Goal: Transaction & Acquisition: Purchase product/service

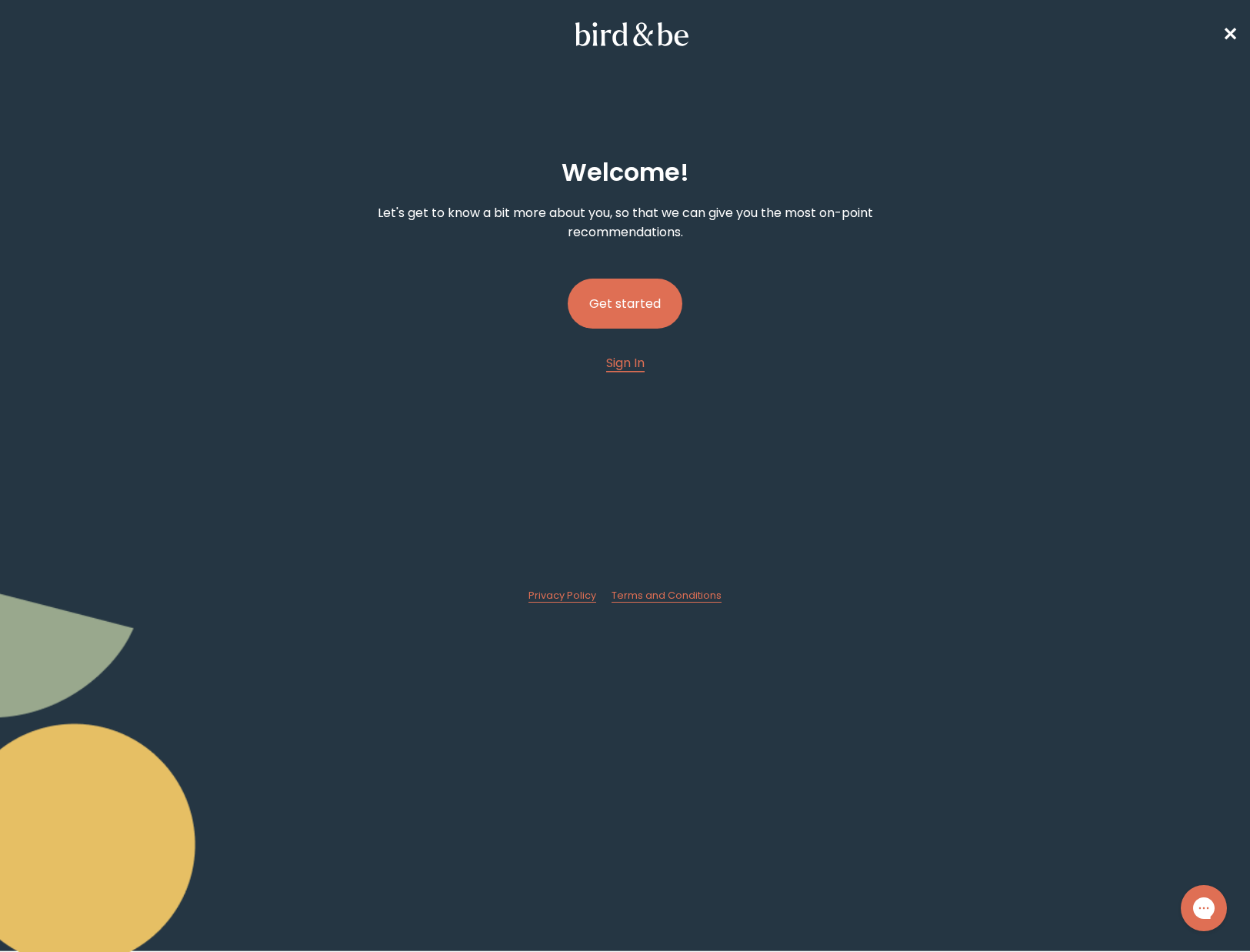
drag, startPoint x: 635, startPoint y: 308, endPoint x: 701, endPoint y: 308, distance: 66.0
click at [635, 308] on button "Get started" at bounding box center [625, 304] width 114 height 50
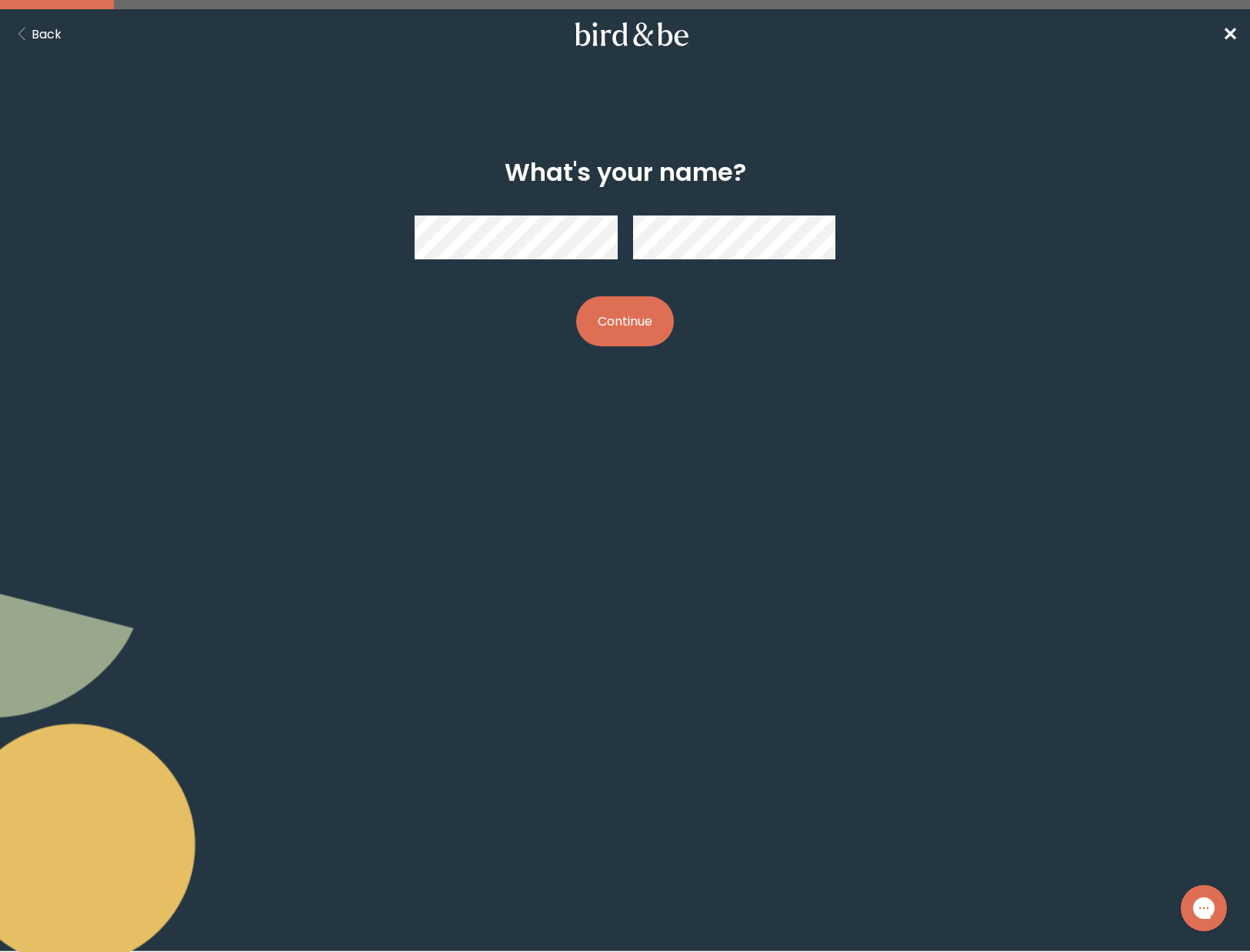
click at [35, 32] on button "Back" at bounding box center [36, 35] width 49 height 19
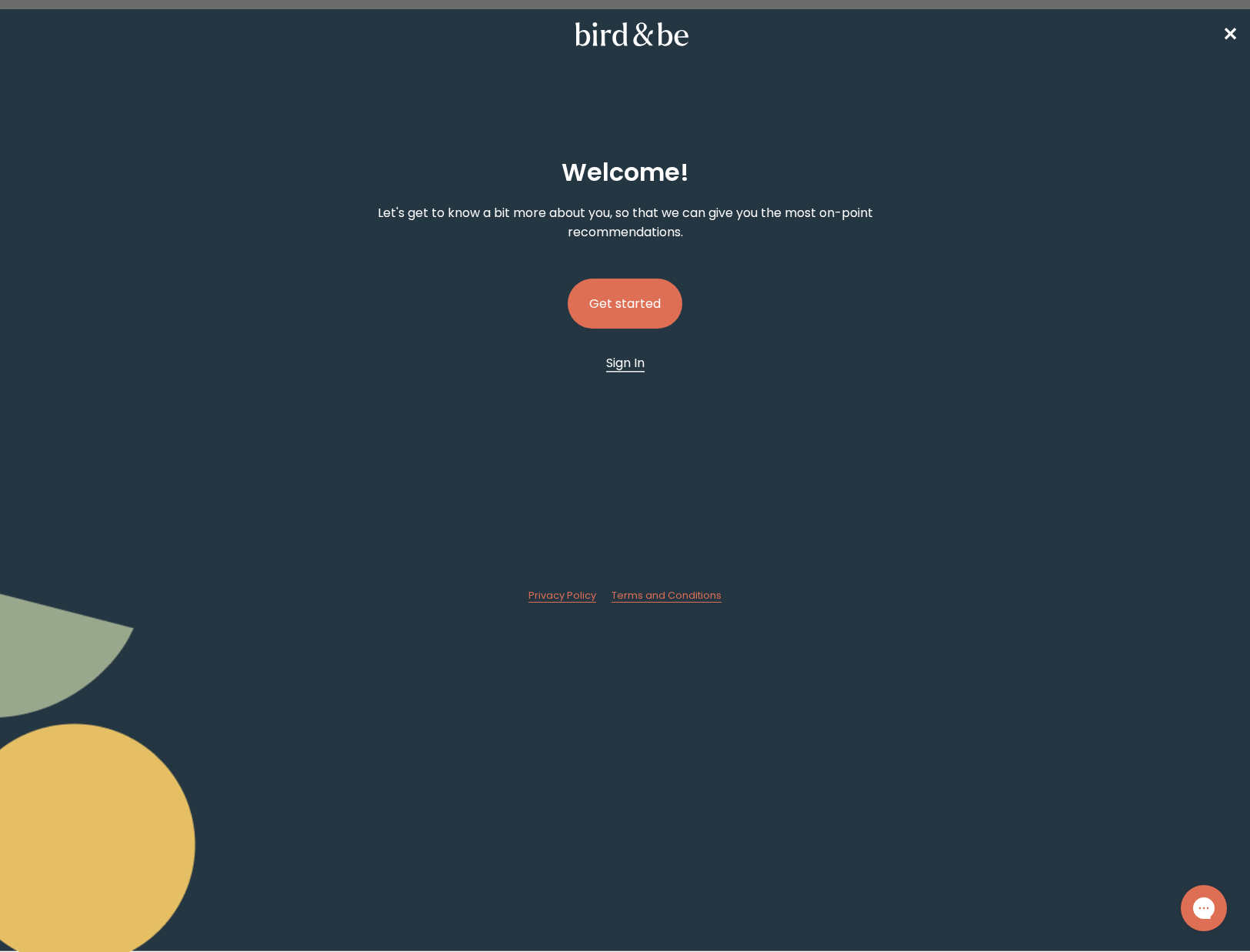
click at [631, 368] on span "Sign In" at bounding box center [626, 362] width 39 height 18
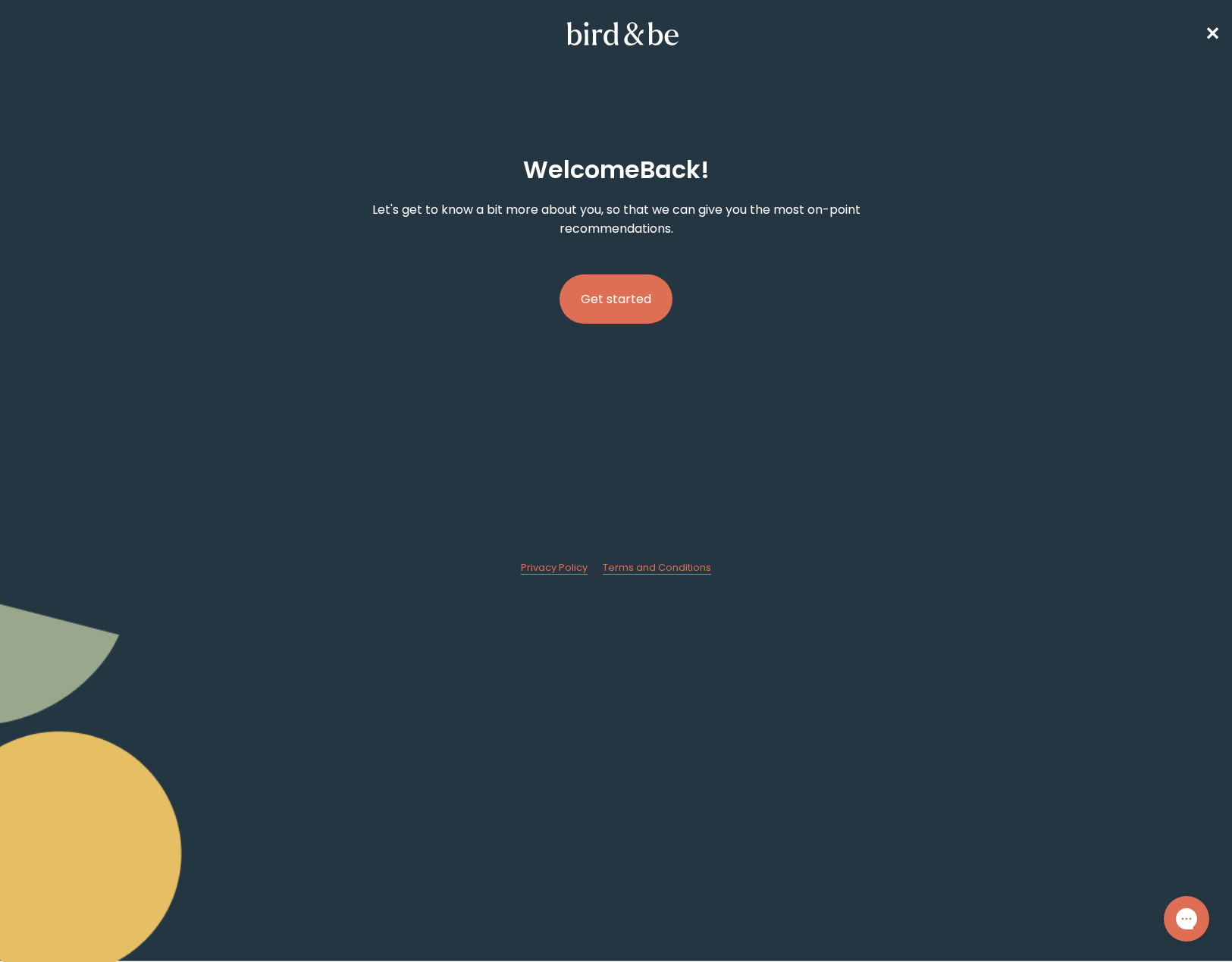
click at [601, 302] on button "Get started" at bounding box center [616, 299] width 113 height 49
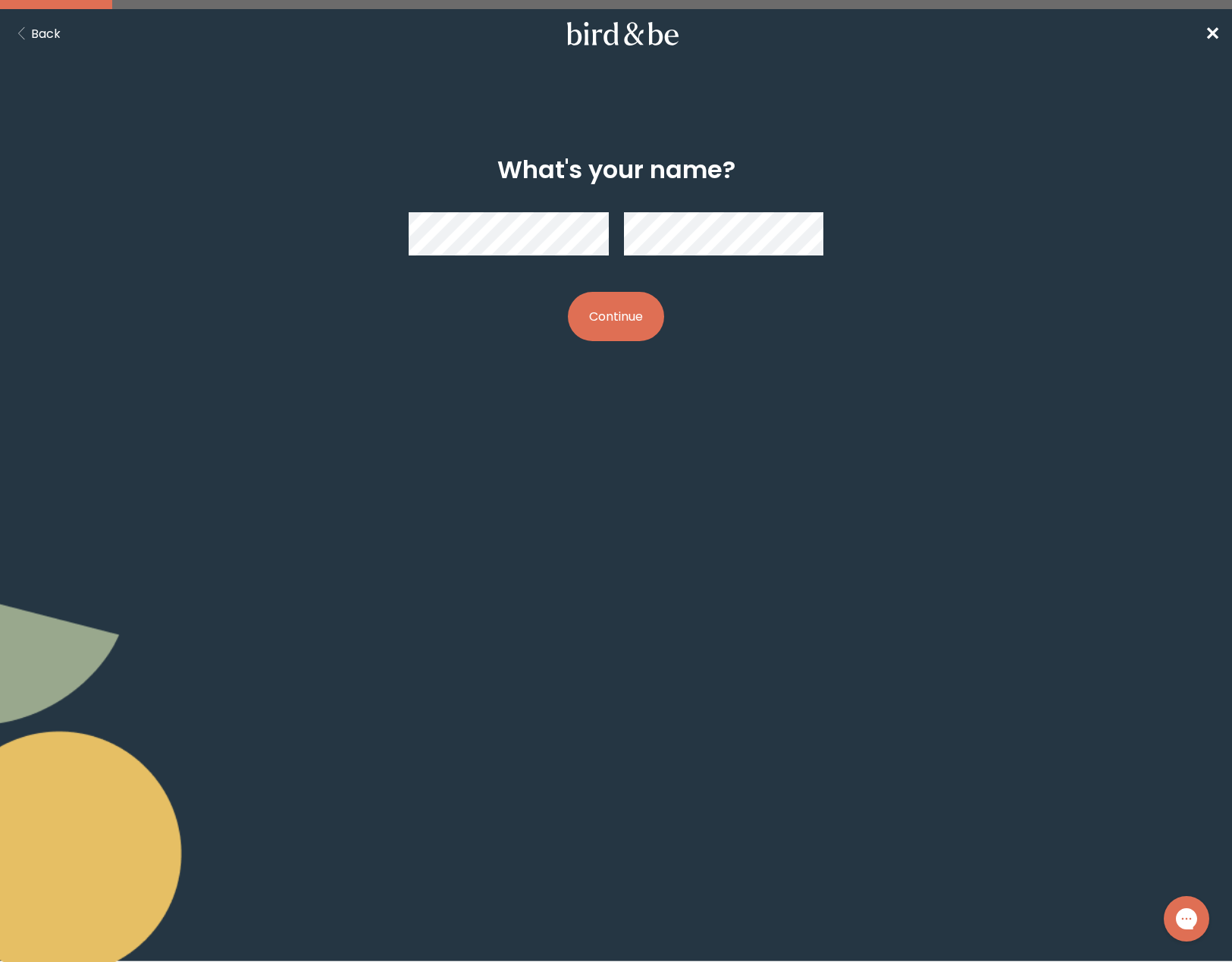
click at [637, 327] on button "Continue" at bounding box center [615, 317] width 96 height 49
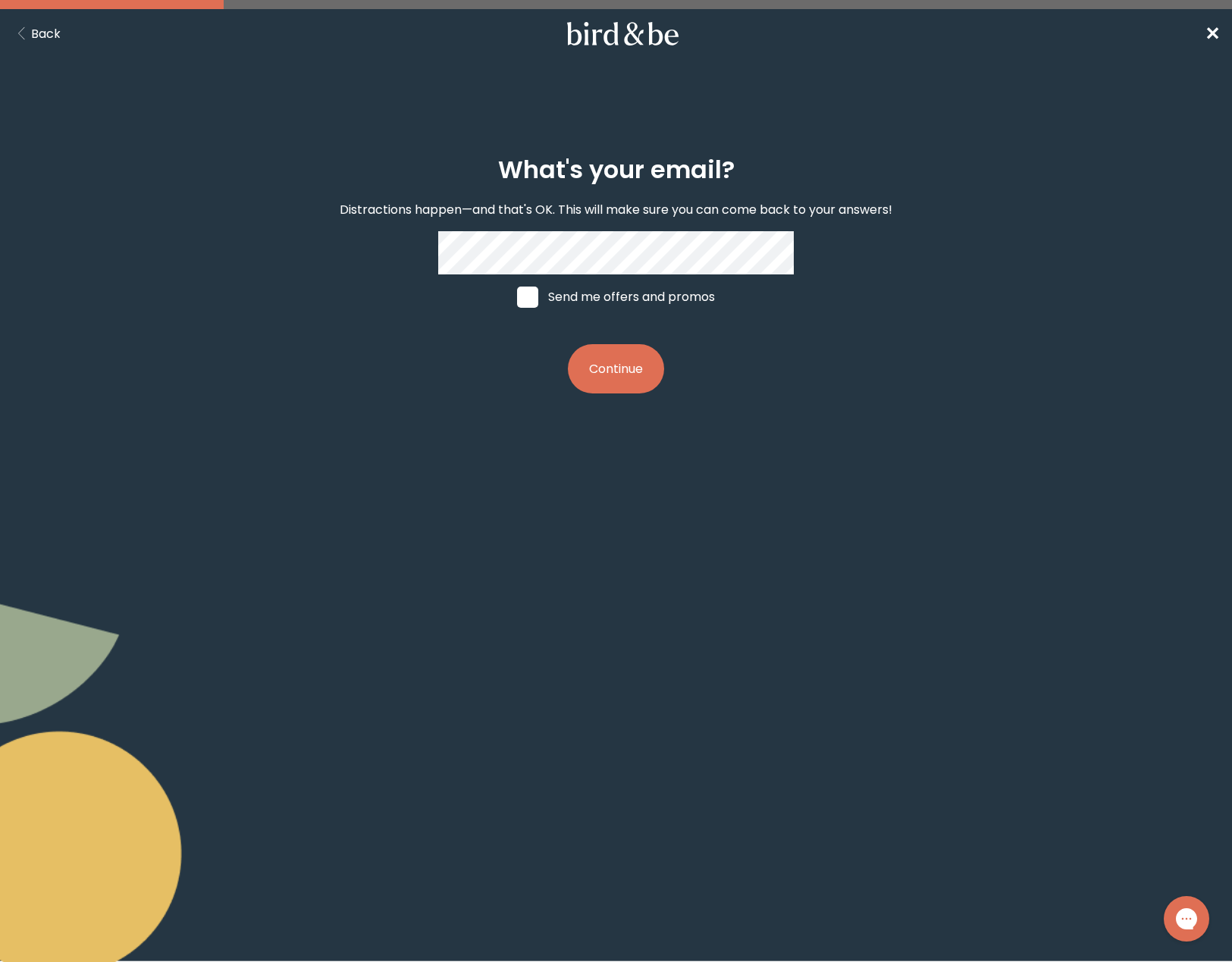
click at [624, 371] on button "Continue" at bounding box center [615, 369] width 96 height 49
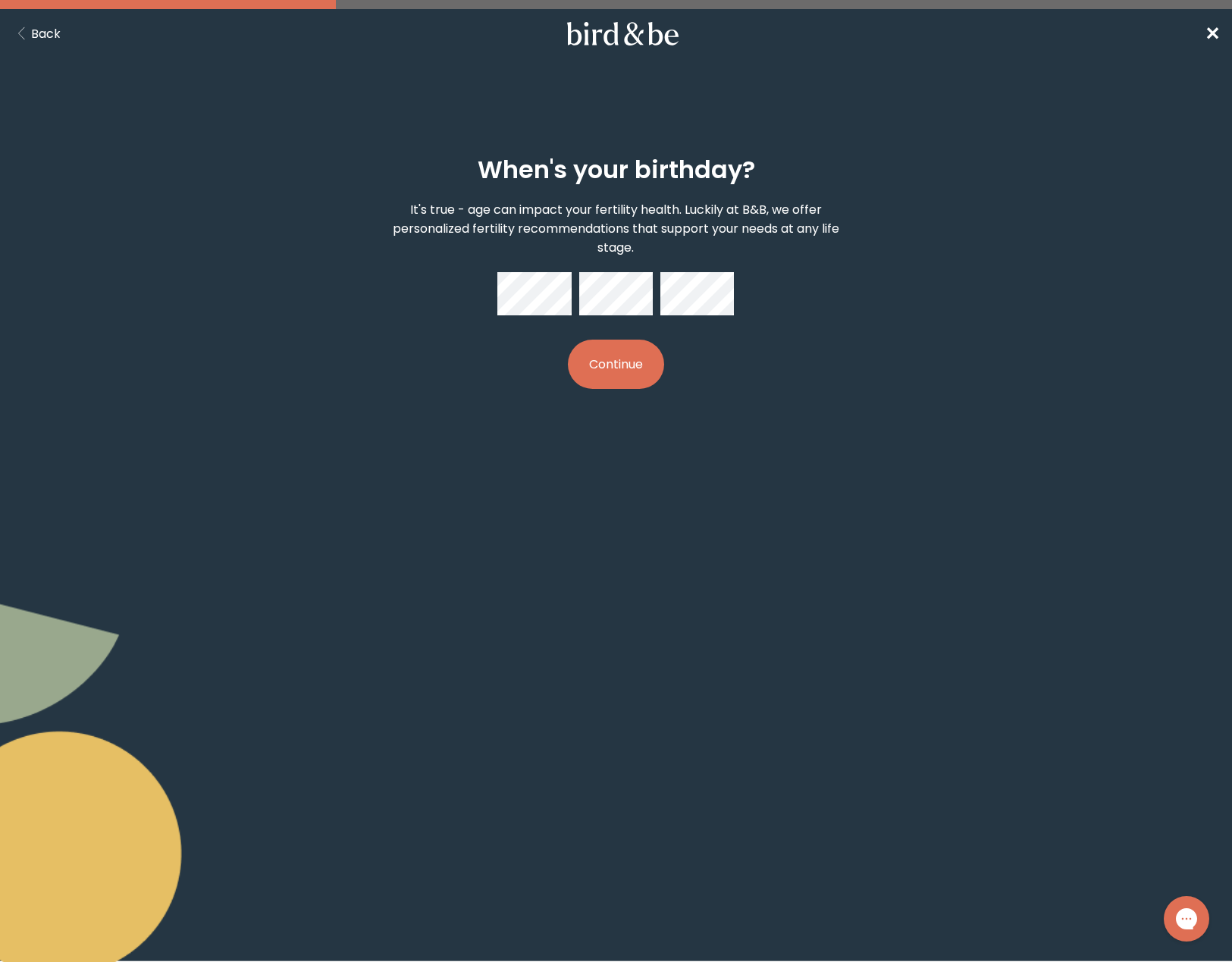
click at [628, 372] on button "Continue" at bounding box center [615, 364] width 96 height 49
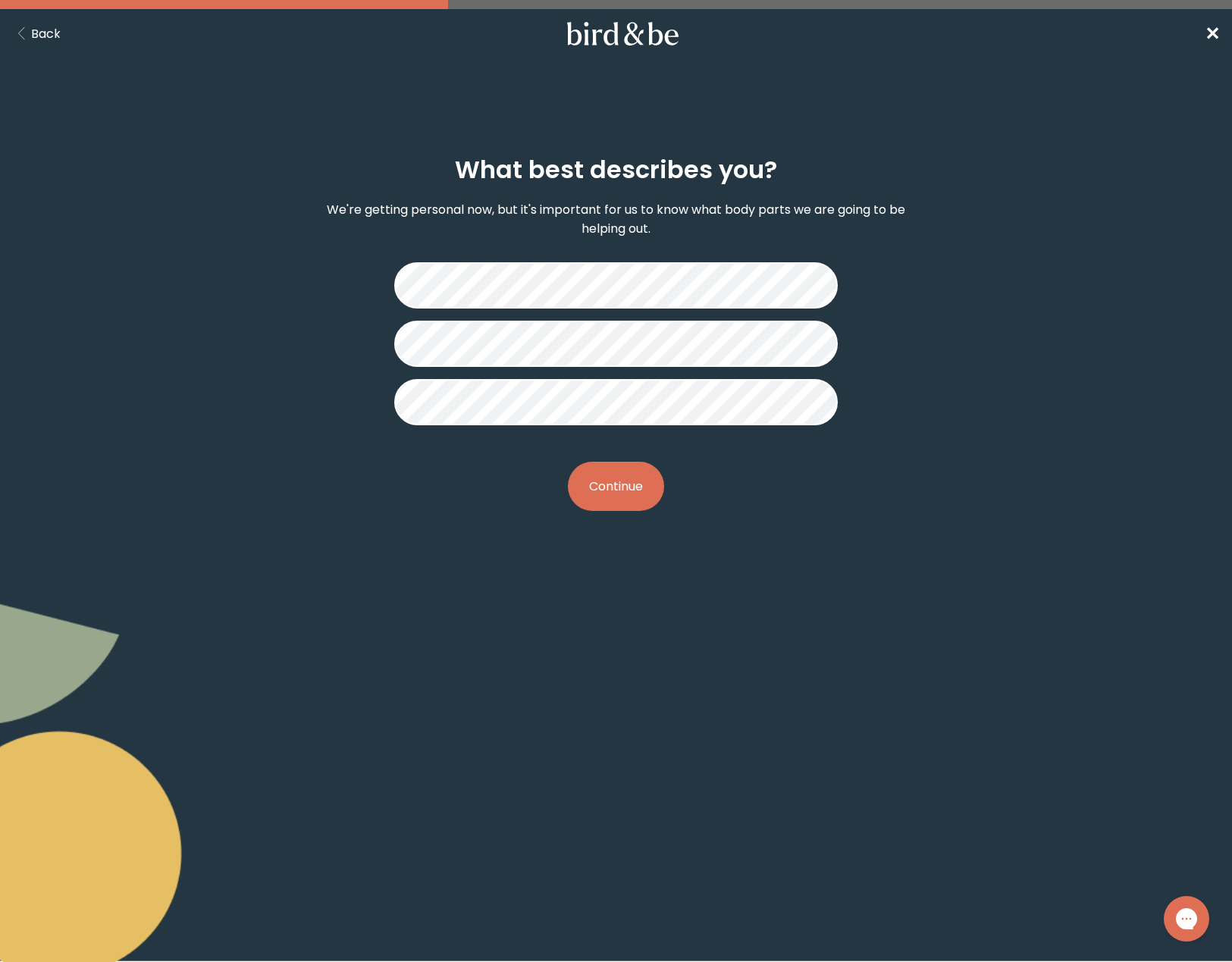
click at [631, 494] on button "Continue" at bounding box center [615, 487] width 96 height 49
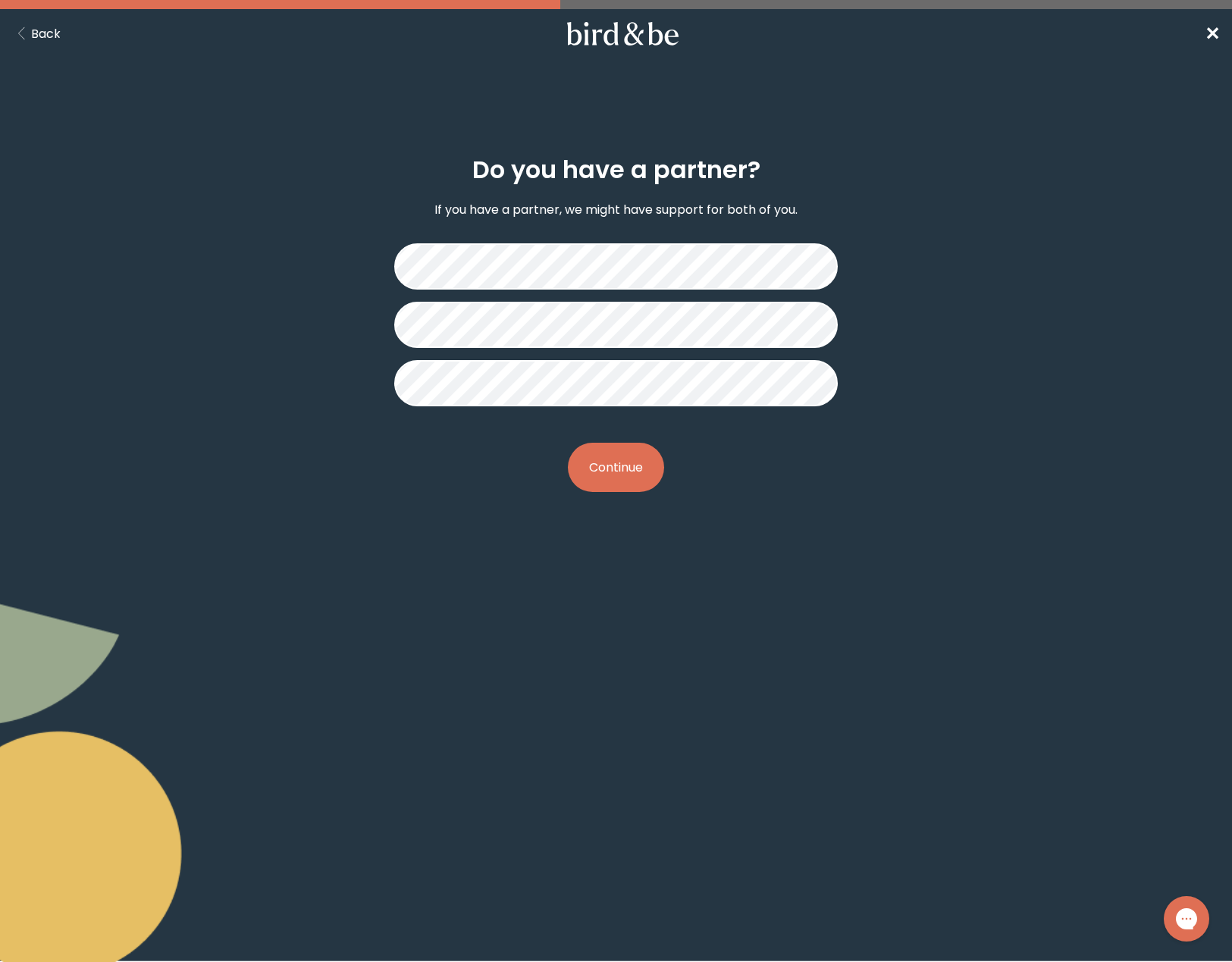
click at [627, 471] on button "Continue" at bounding box center [615, 468] width 96 height 49
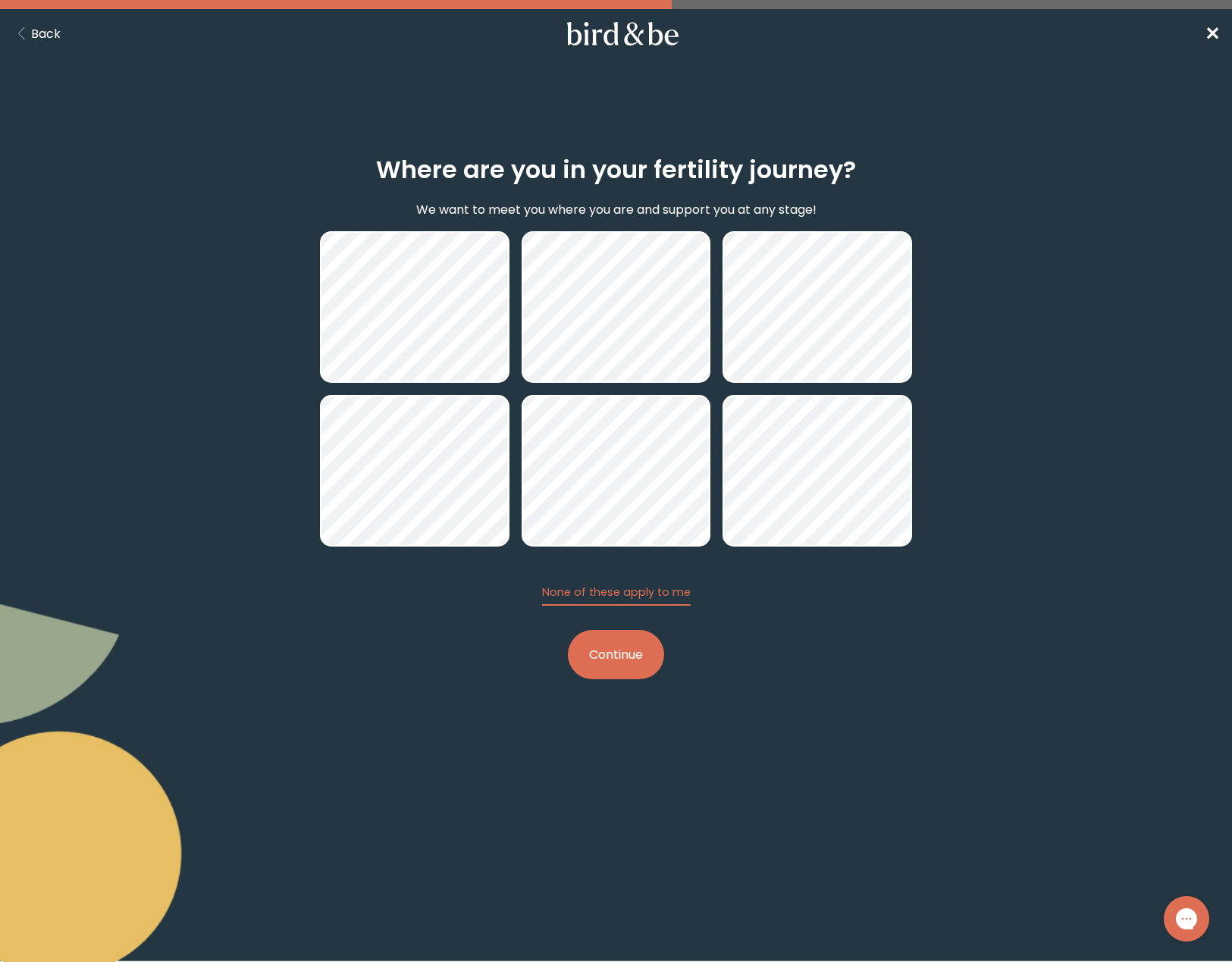
click at [626, 656] on button "Continue" at bounding box center [615, 655] width 96 height 49
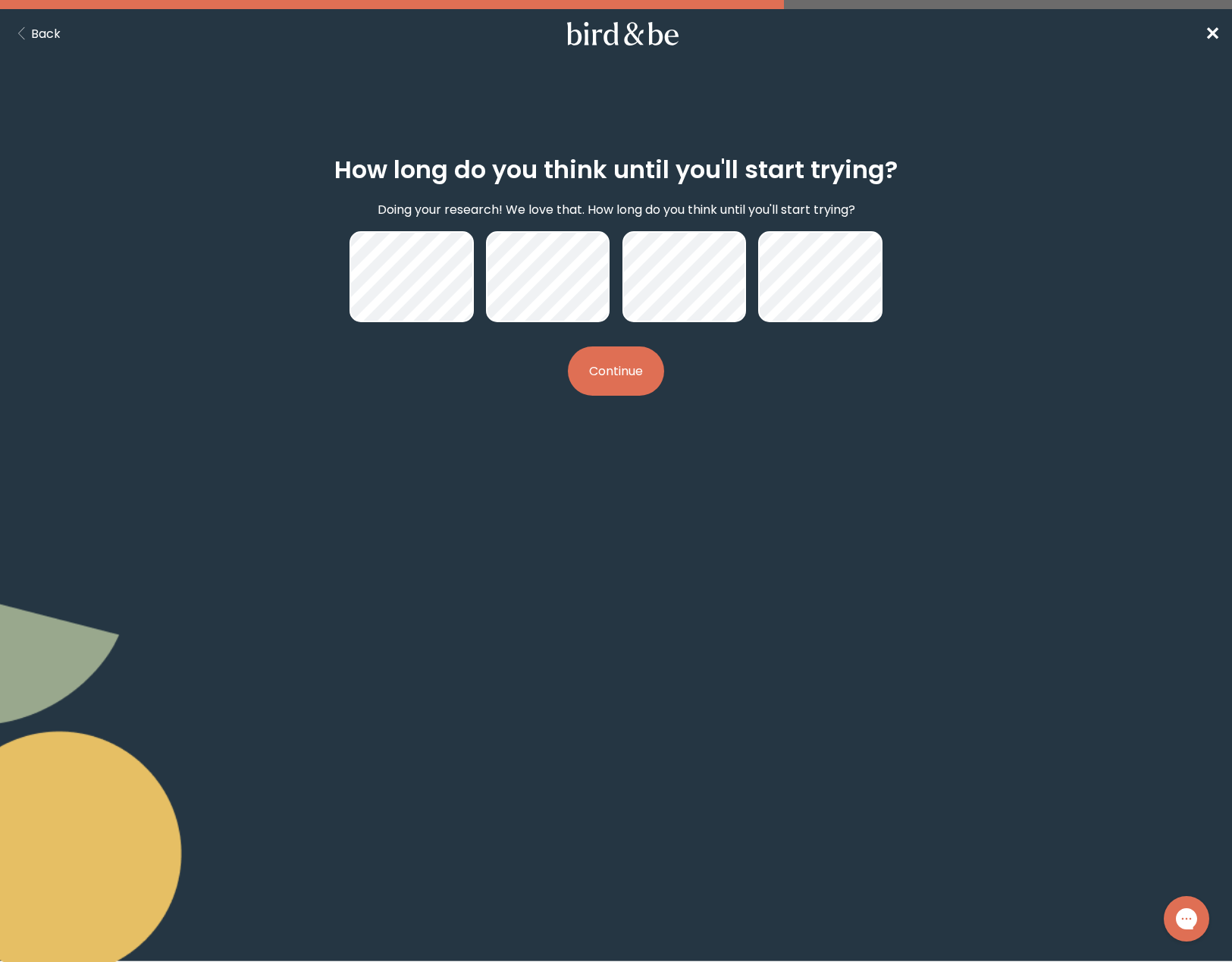
drag, startPoint x: 600, startPoint y: 368, endPoint x: 688, endPoint y: 408, distance: 96.7
click at [600, 368] on button "Continue" at bounding box center [615, 371] width 96 height 49
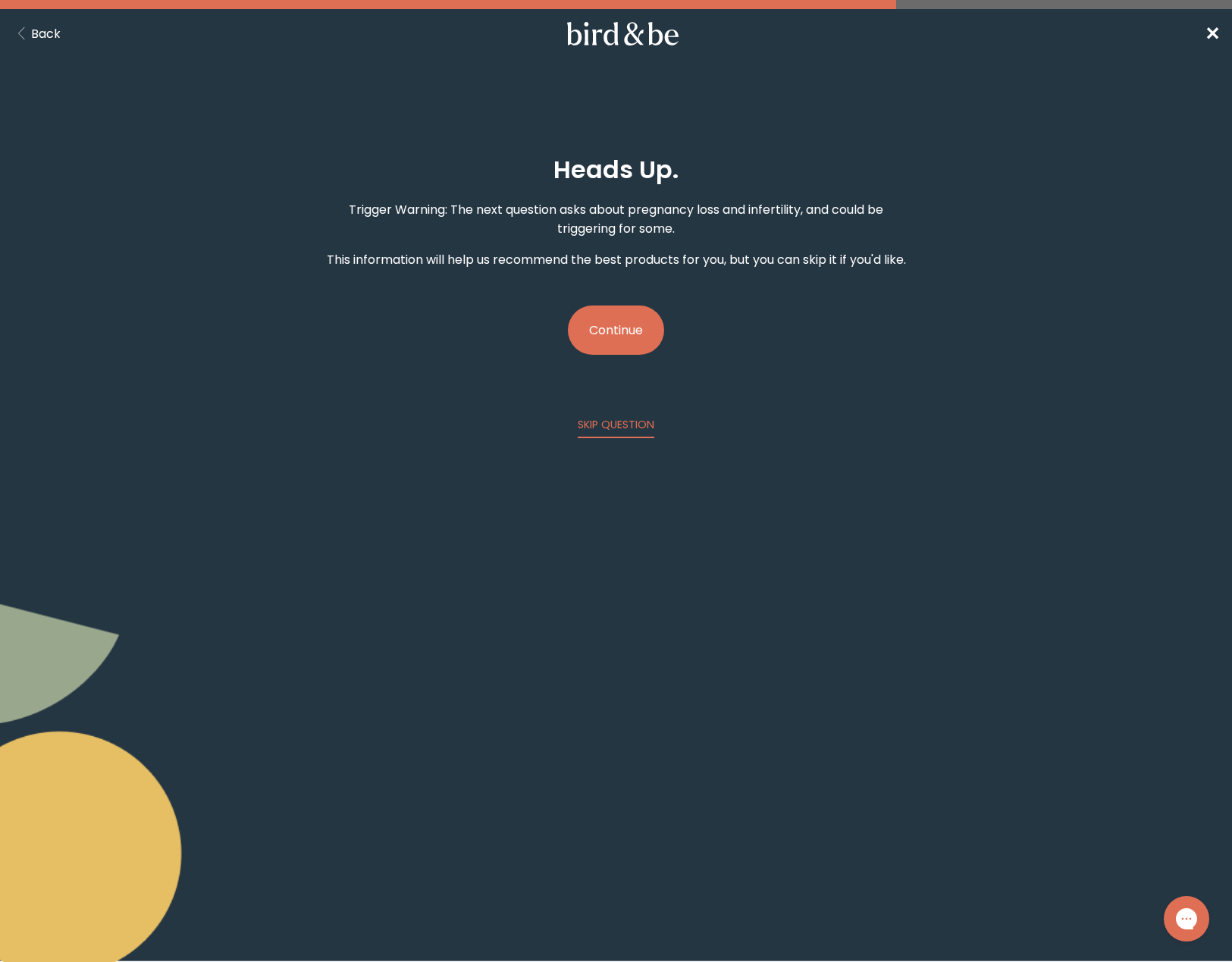
drag, startPoint x: 623, startPoint y: 332, endPoint x: 656, endPoint y: 342, distance: 34.5
click at [623, 332] on button "Continue" at bounding box center [615, 330] width 96 height 49
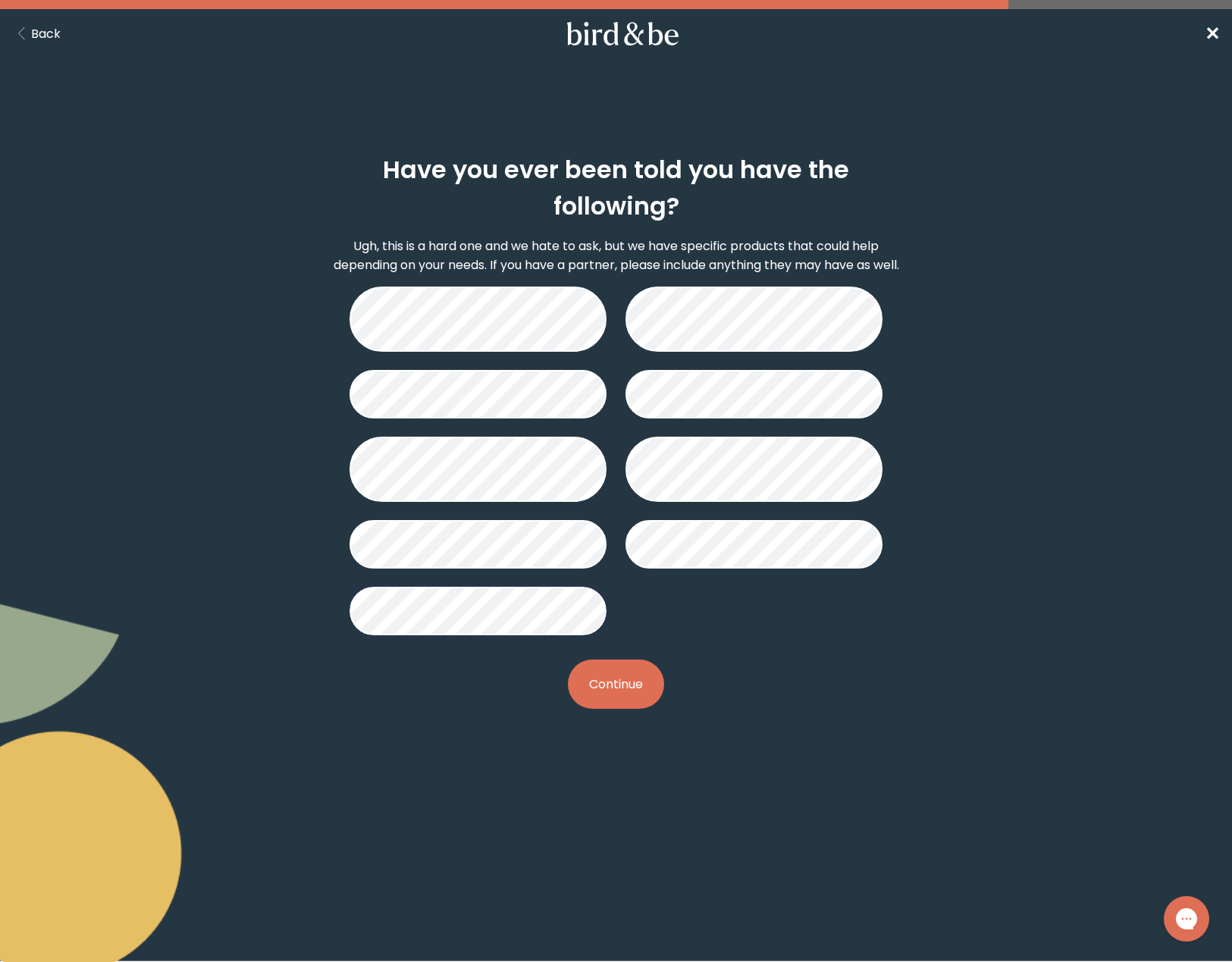
click at [619, 683] on button "Continue" at bounding box center [615, 684] width 96 height 49
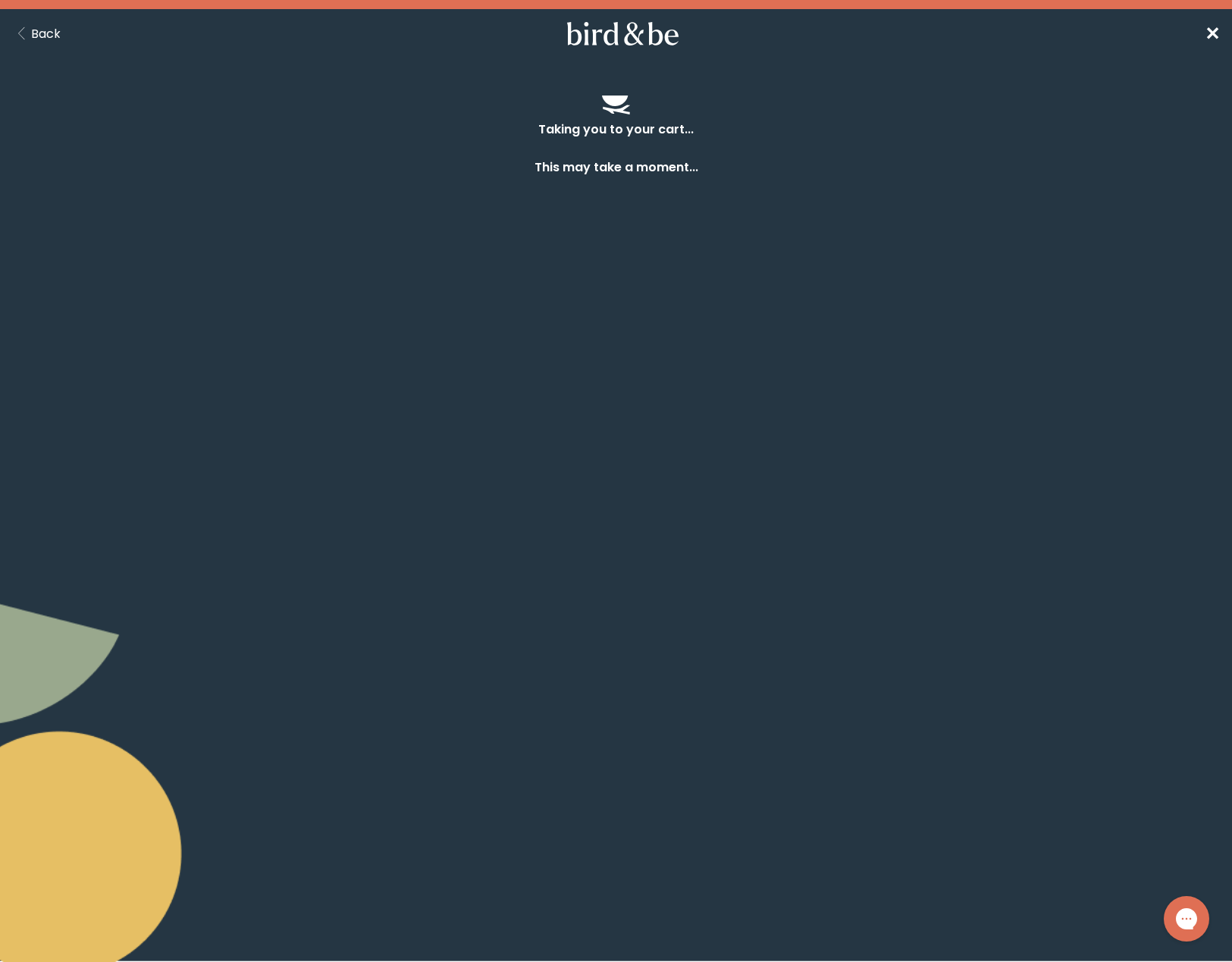
click at [42, 34] on button "Back" at bounding box center [36, 34] width 48 height 19
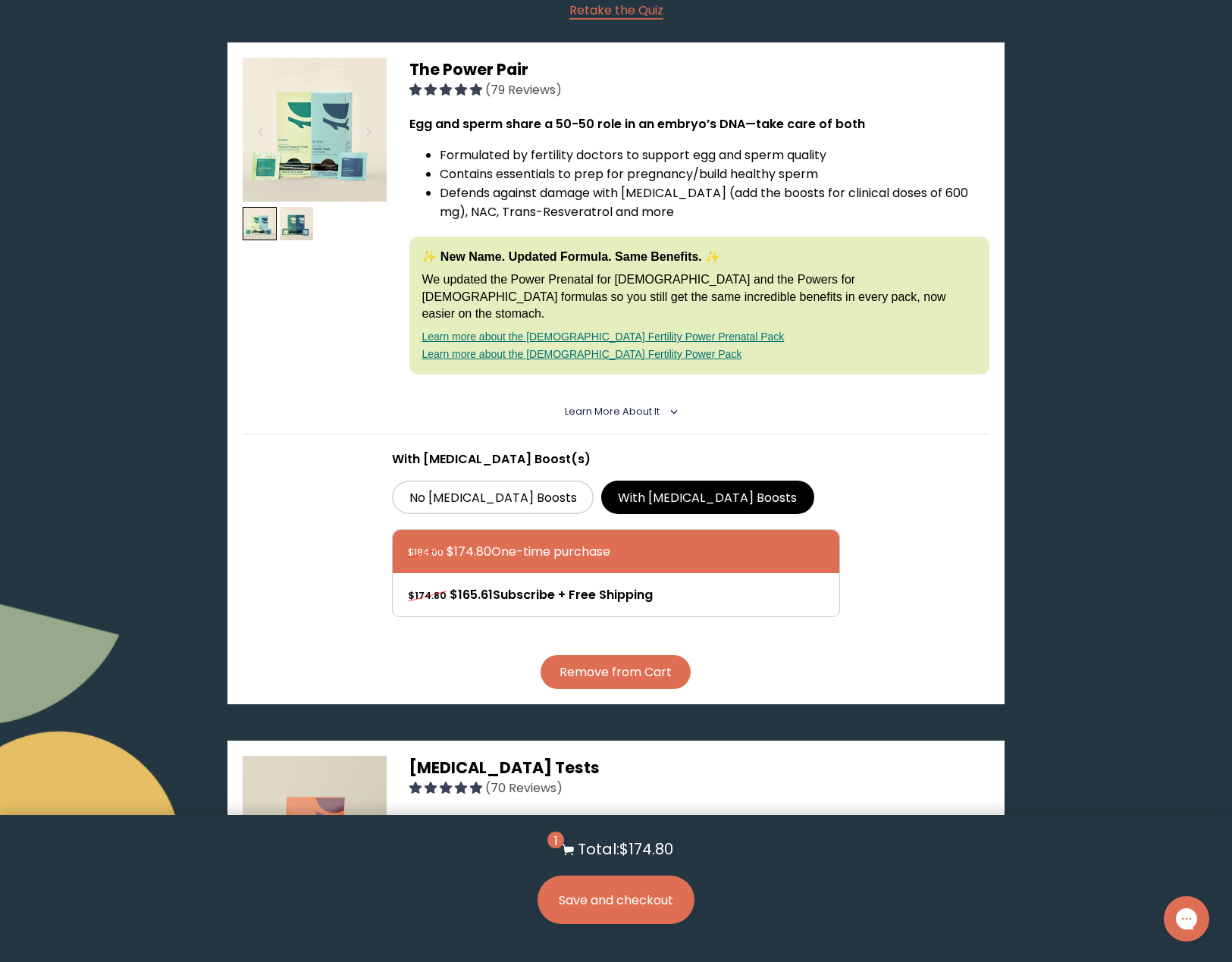
scroll to position [236, 0]
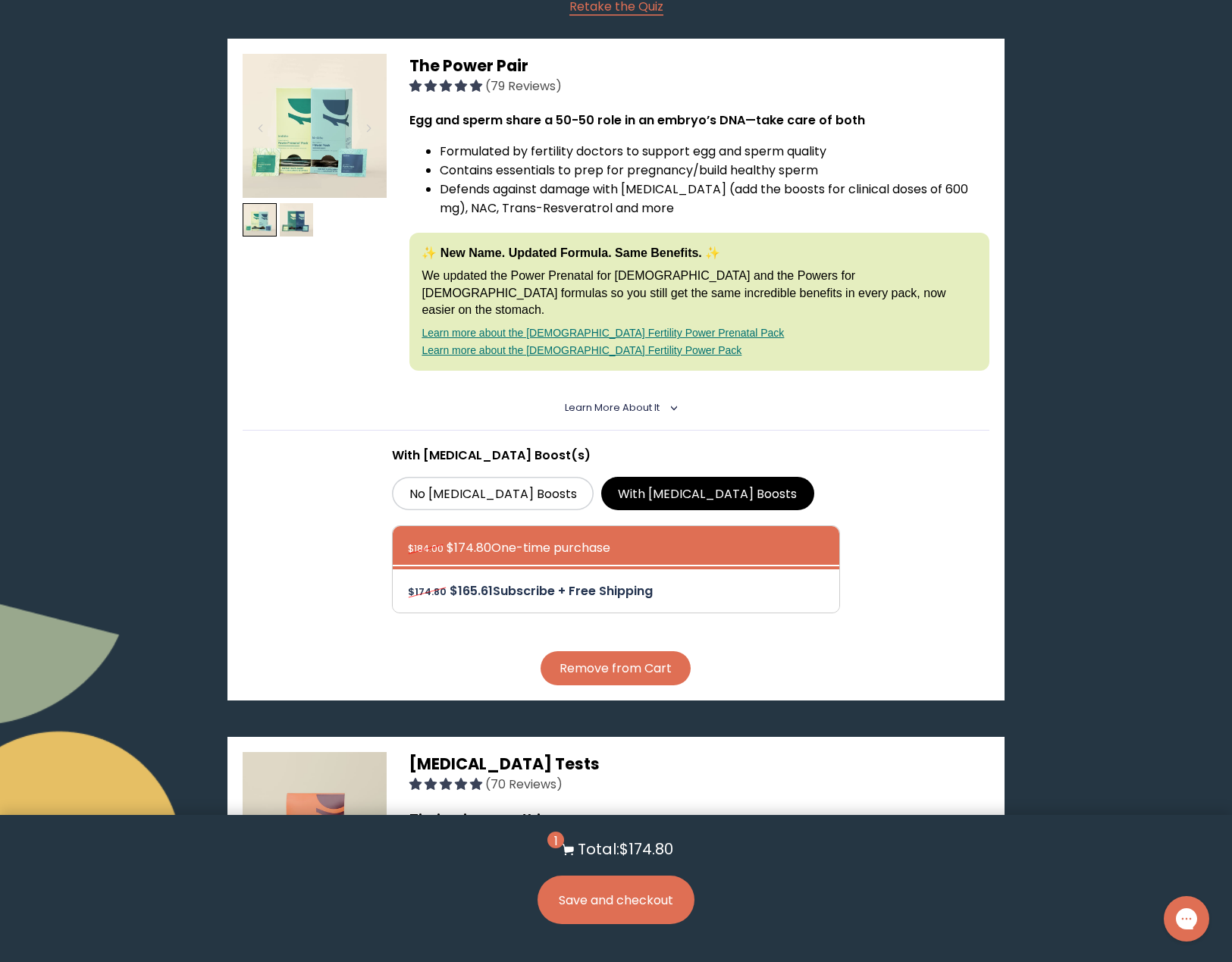
click at [508, 569] on div at bounding box center [631, 591] width 447 height 43
click at [408, 581] on input "$174.80 $165.61 Subscribe + Free Shipping" at bounding box center [407, 581] width 1 height 1
radio input "true"
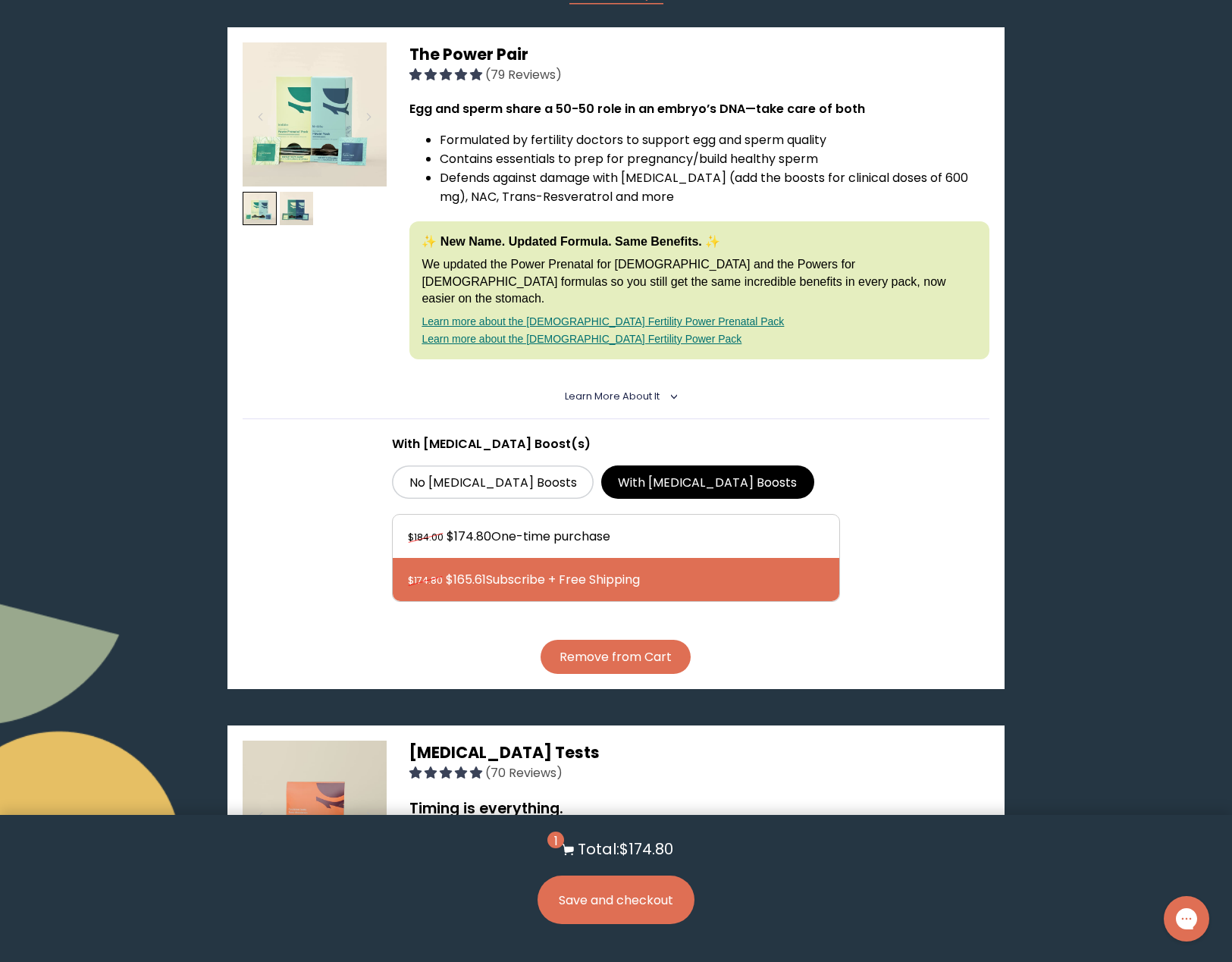
scroll to position [248, 0]
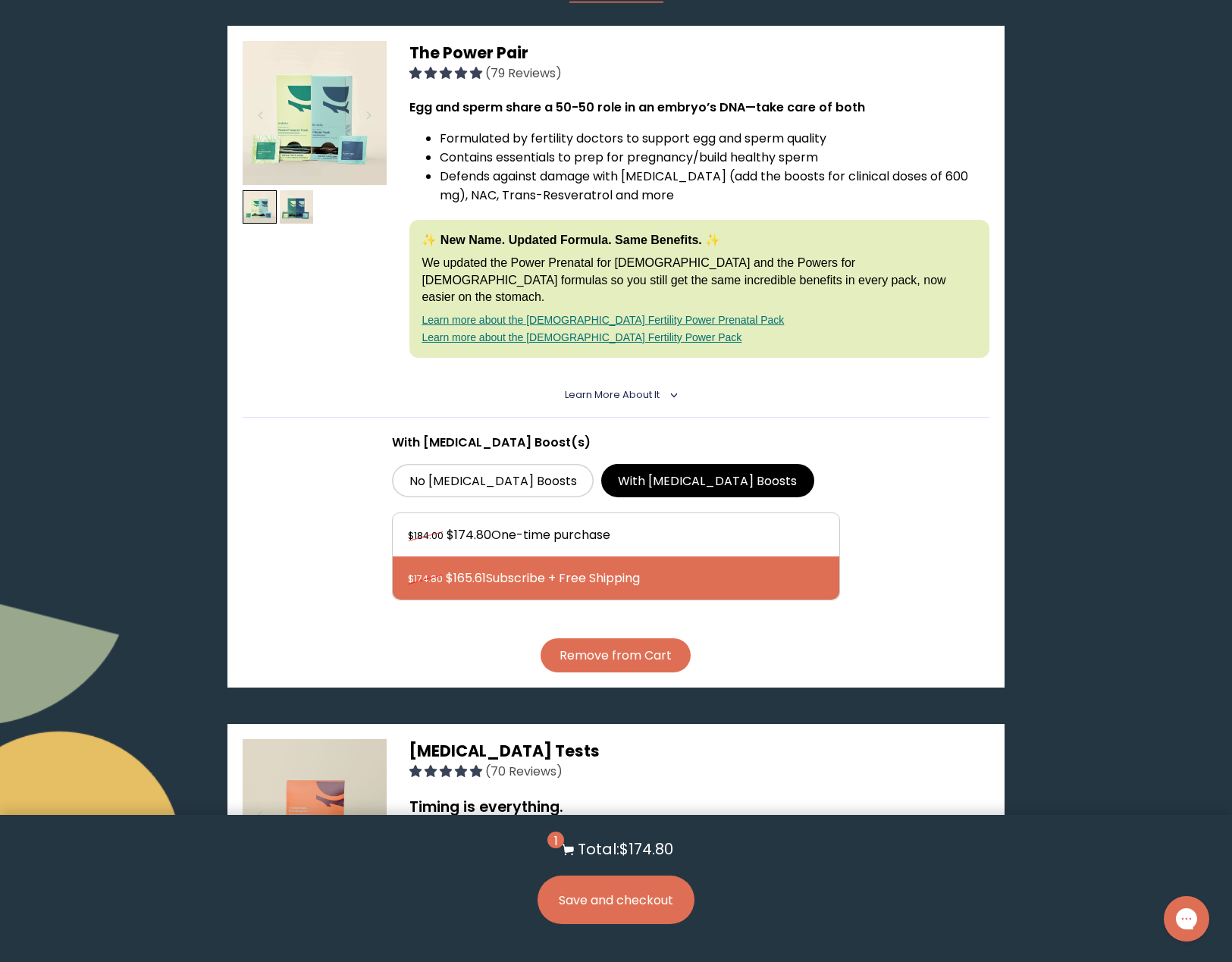
click at [613, 643] on button "Remove from Cart" at bounding box center [615, 655] width 150 height 34
click at [591, 638] on button "Add to Cart - $165.61" at bounding box center [615, 655] width 161 height 34
click at [637, 895] on button "Save and checkout" at bounding box center [616, 899] width 157 height 48
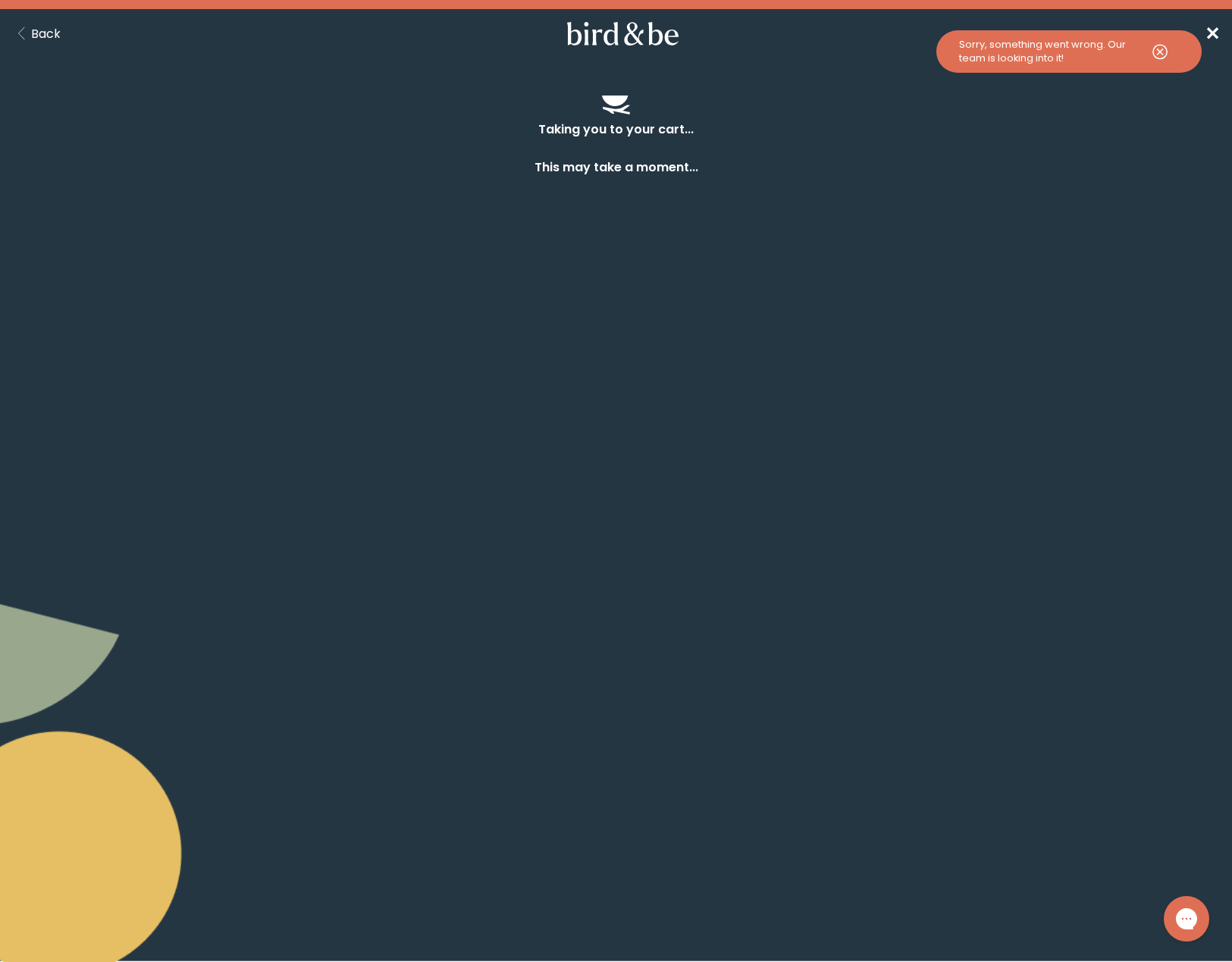
click at [1161, 54] on use at bounding box center [1160, 51] width 13 height 13
click at [1213, 37] on span "✕" at bounding box center [1212, 34] width 15 height 25
